Goal: Task Accomplishment & Management: Manage account settings

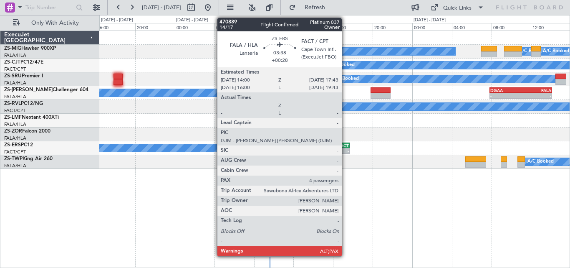
click at [346, 152] on div "-" at bounding box center [341, 150] width 18 height 5
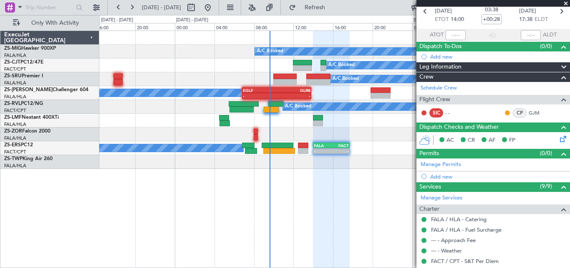
scroll to position [175, 0]
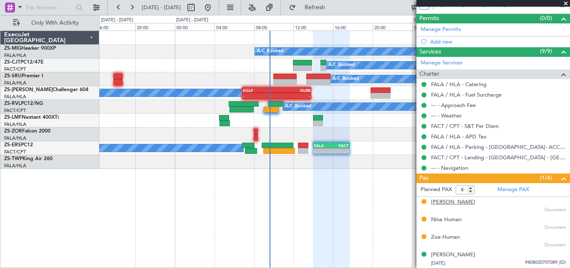
click at [456, 204] on div "[PERSON_NAME]" at bounding box center [453, 202] width 44 height 8
click at [457, 220] on div "Nina Human" at bounding box center [446, 219] width 30 height 8
click at [436, 238] on div "Zoe Human" at bounding box center [445, 237] width 29 height 8
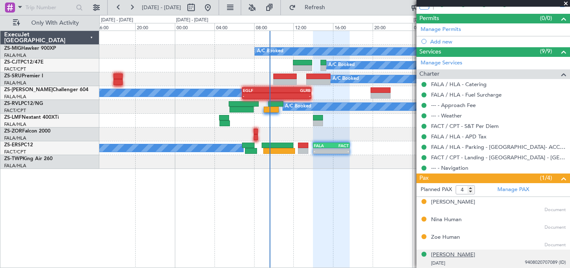
click at [470, 256] on div "[PERSON_NAME]" at bounding box center [453, 255] width 44 height 8
click at [442, 237] on div "Zoe Human" at bounding box center [445, 237] width 29 height 8
click at [452, 222] on div "Nina Human" at bounding box center [446, 219] width 30 height 8
click at [439, 204] on div "[PERSON_NAME]" at bounding box center [453, 202] width 44 height 8
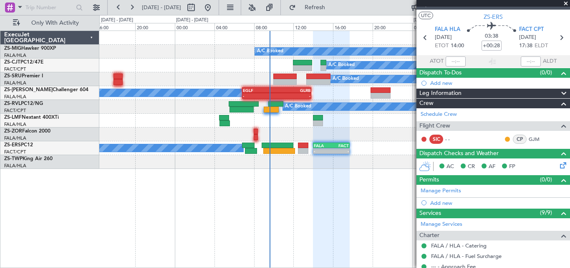
scroll to position [0, 0]
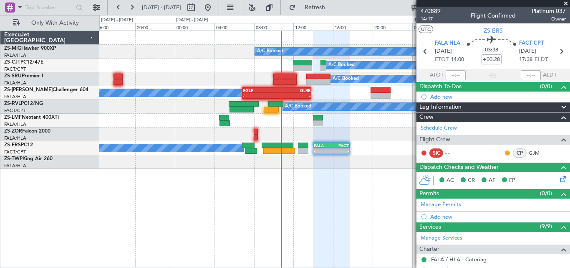
click at [567, 4] on span at bounding box center [566, 4] width 8 height 8
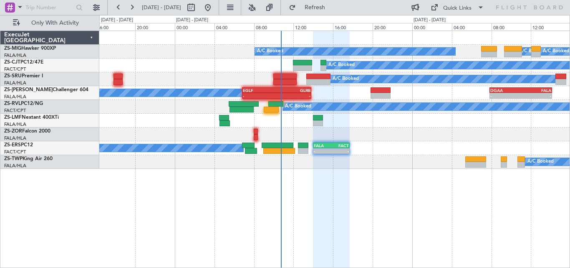
type input "0"
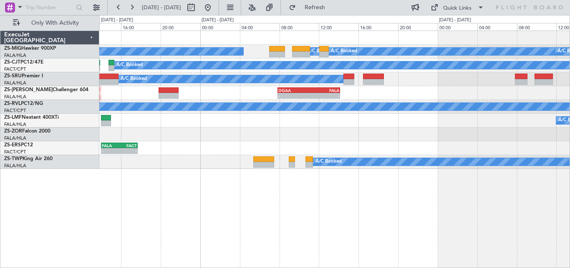
click at [204, 137] on div "A/C Booked" at bounding box center [334, 134] width 471 height 14
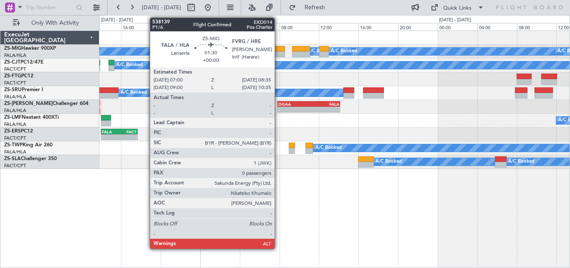
click at [279, 51] on div at bounding box center [277, 54] width 16 height 6
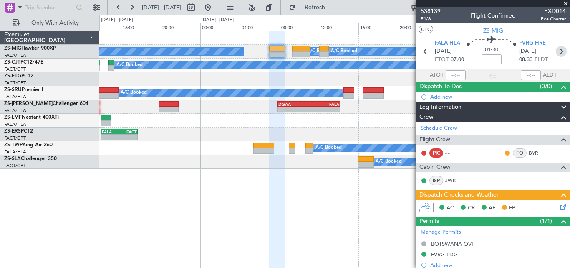
click at [556, 48] on icon at bounding box center [561, 51] width 11 height 11
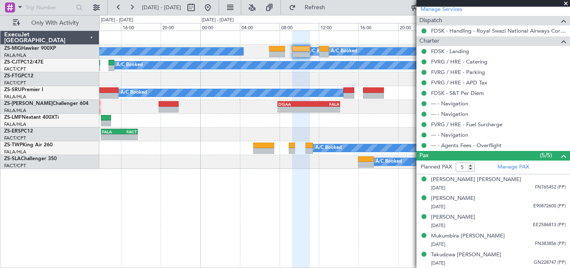
scroll to position [275, 0]
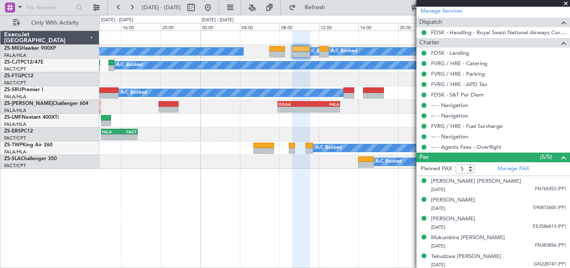
click at [566, 4] on span at bounding box center [566, 4] width 8 height 8
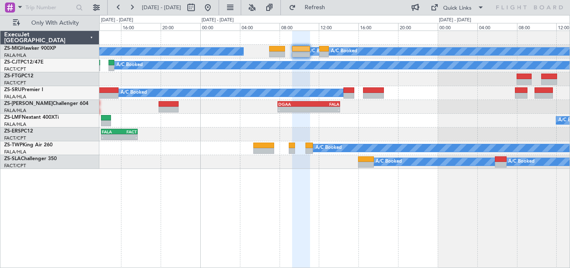
type input "0"
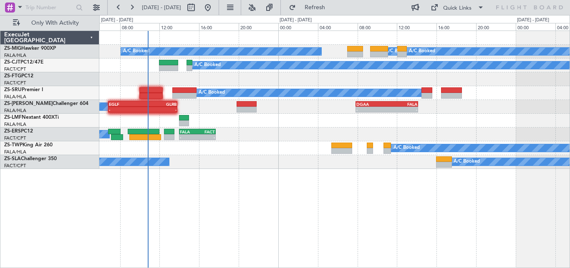
click at [315, 142] on div "A/C Booked A/C Booked A/C Booked A/C Booked A/C Booked A/C Booked - - DGAA 07:5…" at bounding box center [334, 100] width 471 height 138
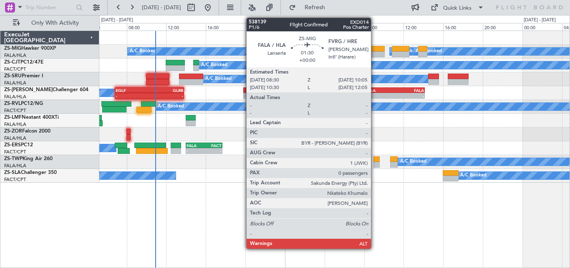
click at [375, 52] on div at bounding box center [377, 54] width 16 height 6
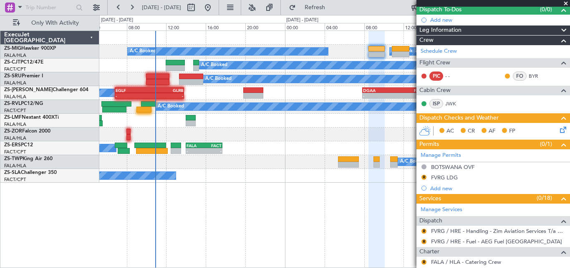
scroll to position [82, 0]
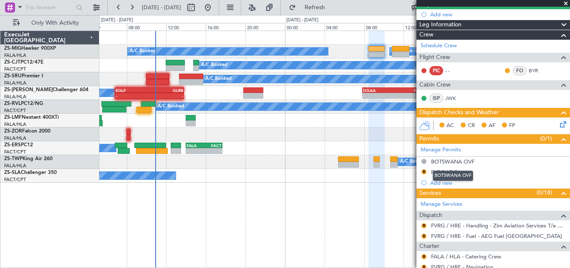
click at [455, 171] on div "BOTSWANA OVF" at bounding box center [453, 175] width 41 height 10
click at [437, 172] on div "FVRG LDG" at bounding box center [444, 171] width 27 height 7
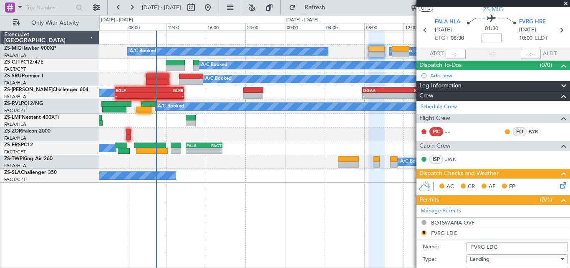
scroll to position [0, 0]
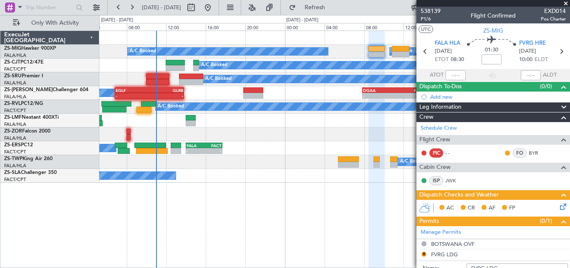
click at [563, 50] on section "FALA HLA [DATE] ETOT 08:30 01:30 FVRG HRE [DATE] 10:00 ELDT" at bounding box center [494, 52] width 154 height 33
click at [561, 50] on icon at bounding box center [561, 51] width 11 height 11
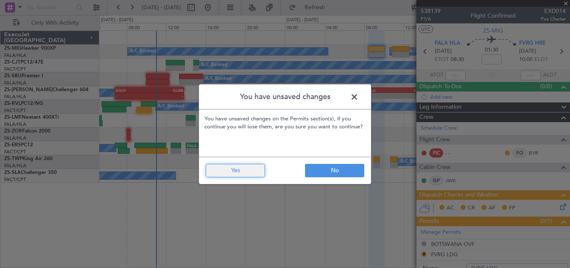
click at [242, 173] on button "Yes" at bounding box center [235, 170] width 59 height 13
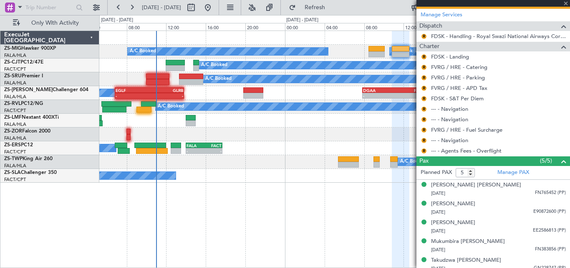
scroll to position [277, 0]
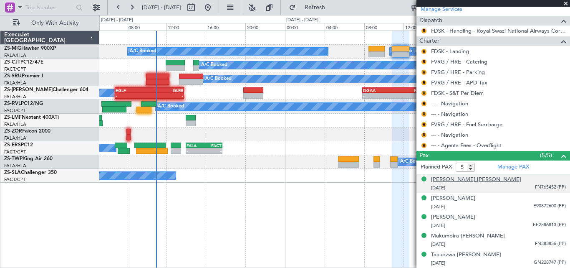
click at [460, 181] on div "[PERSON_NAME] [PERSON_NAME]" at bounding box center [476, 179] width 90 height 8
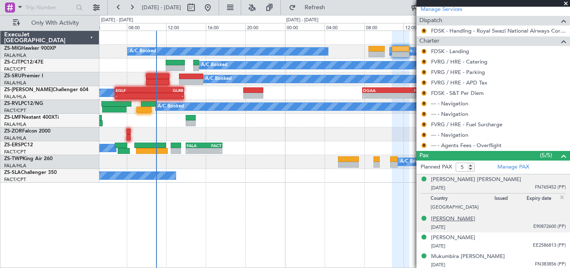
click at [447, 218] on div "[PERSON_NAME]" at bounding box center [453, 219] width 44 height 8
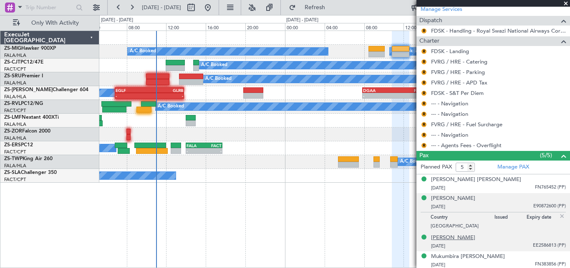
click at [439, 237] on div "[PERSON_NAME]" at bounding box center [453, 237] width 44 height 8
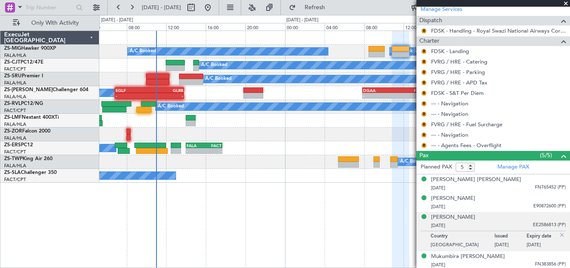
scroll to position [297, 0]
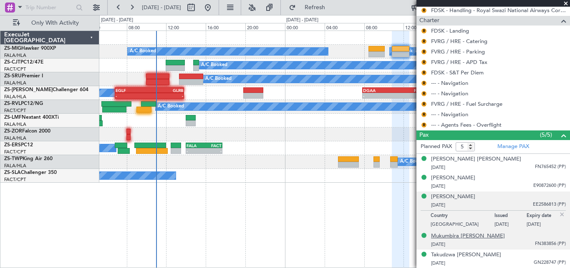
click at [486, 235] on div "Mukumbira [PERSON_NAME]" at bounding box center [468, 236] width 74 height 8
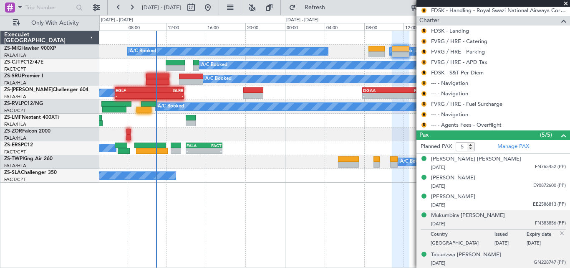
click at [453, 254] on div "Takudzwa [PERSON_NAME]" at bounding box center [466, 255] width 70 height 8
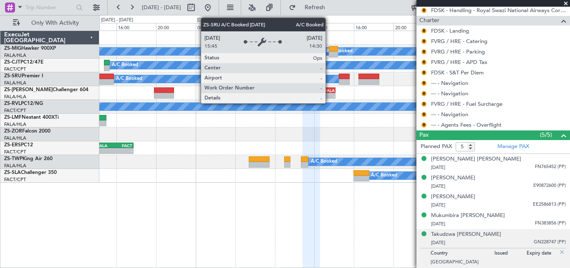
click at [240, 82] on div "A/C Booked" at bounding box center [226, 79] width 225 height 8
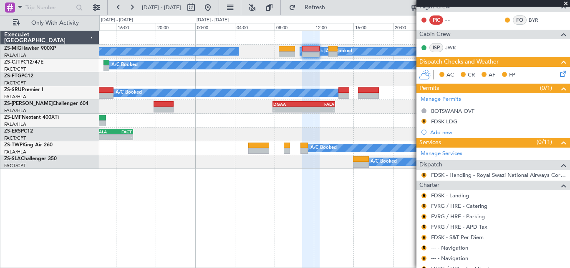
scroll to position [0, 0]
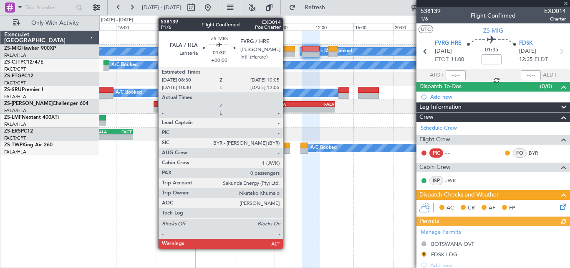
click at [287, 51] on div at bounding box center [287, 54] width 16 height 6
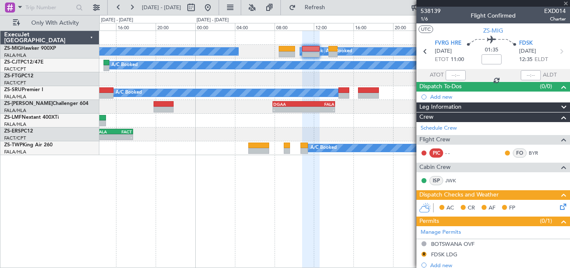
type input "0"
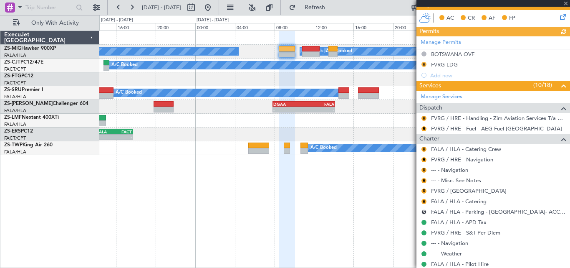
scroll to position [186, 0]
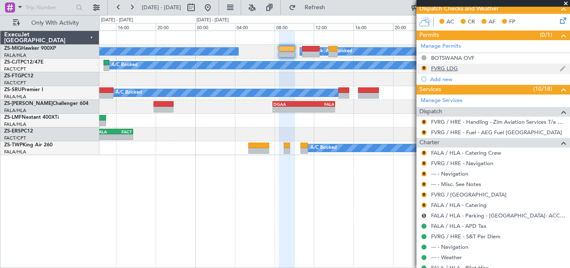
click at [446, 69] on div "FVRG LDG" at bounding box center [444, 68] width 27 height 7
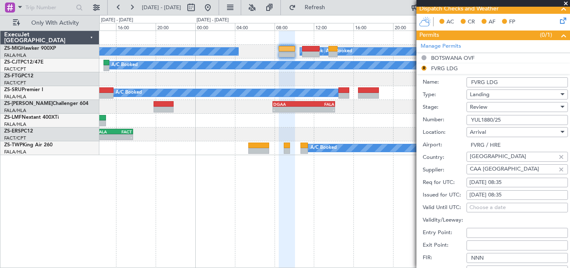
drag, startPoint x: 470, startPoint y: 119, endPoint x: 526, endPoint y: 120, distance: 56.0
click at [526, 120] on input "YUL1880/25" at bounding box center [517, 120] width 101 height 10
click at [565, 1] on span at bounding box center [566, 4] width 8 height 8
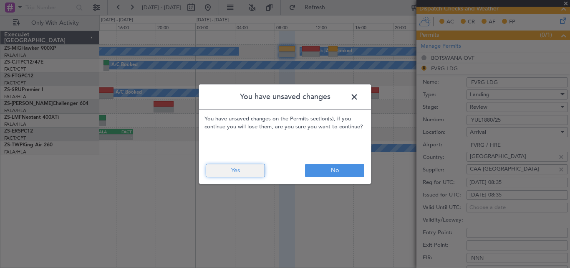
click at [238, 165] on button "Yes" at bounding box center [235, 170] width 59 height 13
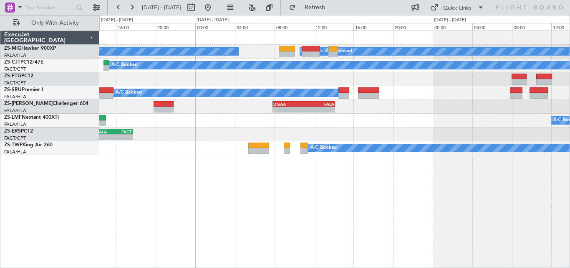
scroll to position [0, 0]
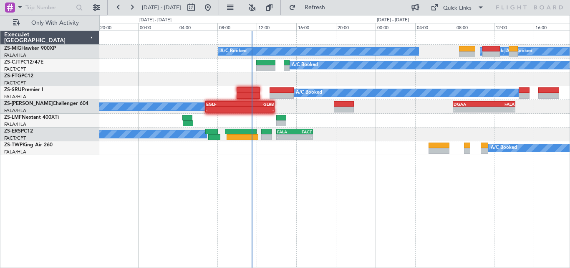
click at [343, 145] on div "A/C Booked A/C Booked A/C Booked A/C Booked A/C Booked - - DGAA 07:50 Z FALA 14…" at bounding box center [334, 93] width 471 height 124
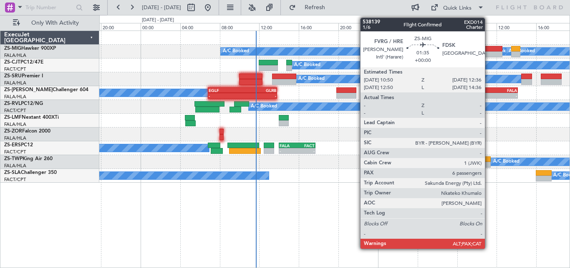
click at [489, 51] on div at bounding box center [494, 54] width 18 height 6
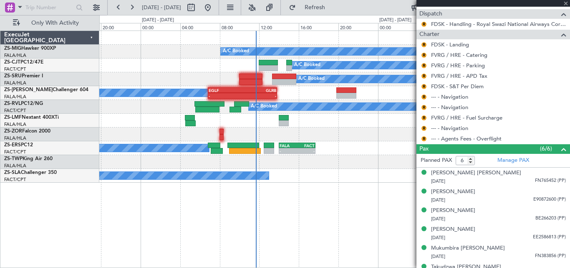
scroll to position [296, 0]
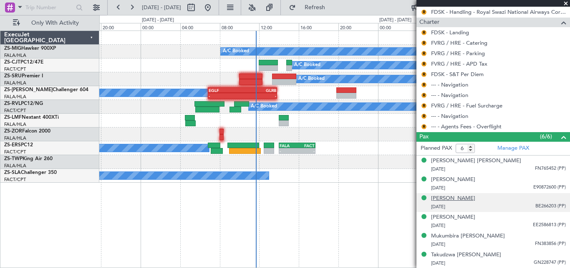
click at [450, 198] on div "[PERSON_NAME]" at bounding box center [453, 198] width 44 height 8
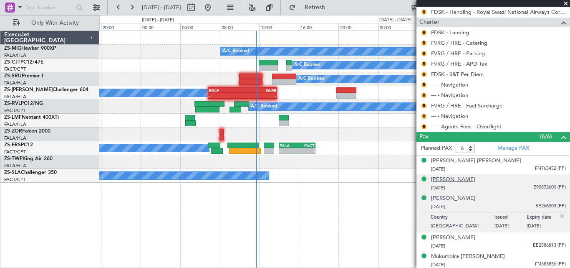
click at [449, 178] on div "[PERSON_NAME]" at bounding box center [453, 179] width 44 height 8
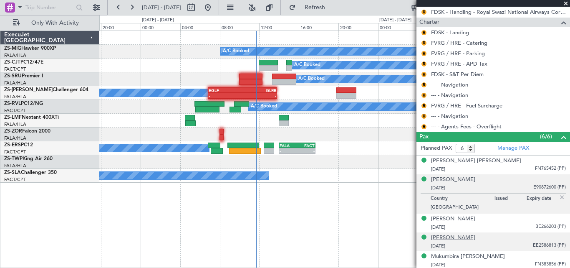
click at [443, 238] on div "[PERSON_NAME]" at bounding box center [453, 237] width 44 height 8
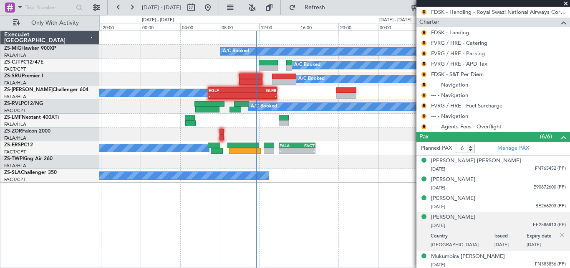
scroll to position [316, 0]
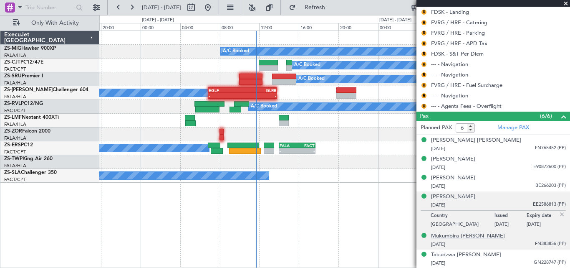
click at [476, 235] on div "Mukumbira [PERSON_NAME]" at bounding box center [468, 236] width 74 height 8
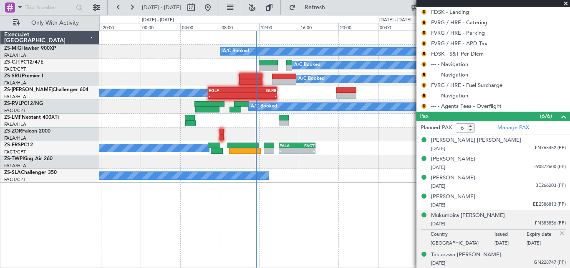
click at [441, 259] on div "[DATE] GN228747 (PP)" at bounding box center [498, 263] width 135 height 8
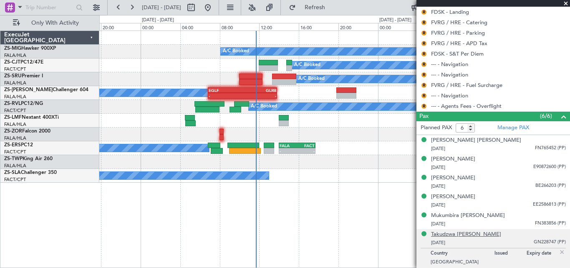
click at [488, 236] on div "Takudzwa [PERSON_NAME]" at bounding box center [466, 234] width 70 height 8
